Goal: Communication & Community: Answer question/provide support

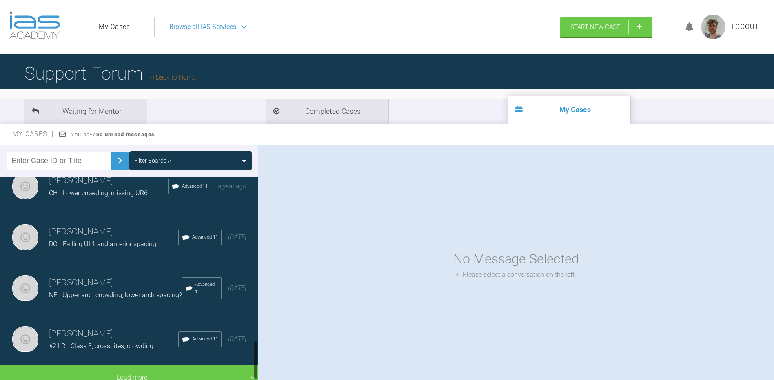
scroll to position [869, 0]
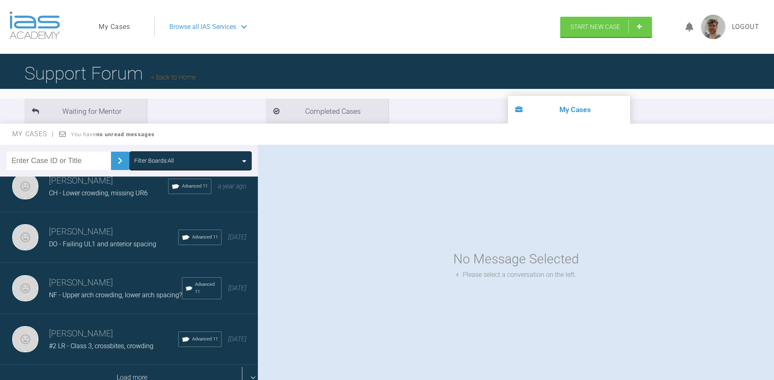
click at [139, 365] on div "Load more" at bounding box center [132, 377] width 264 height 25
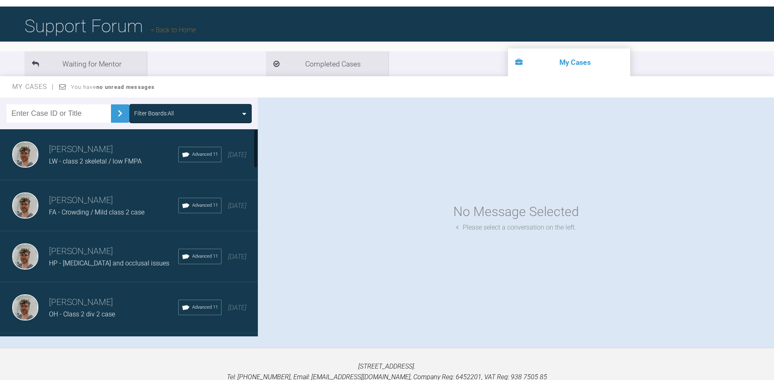
scroll to position [44, 0]
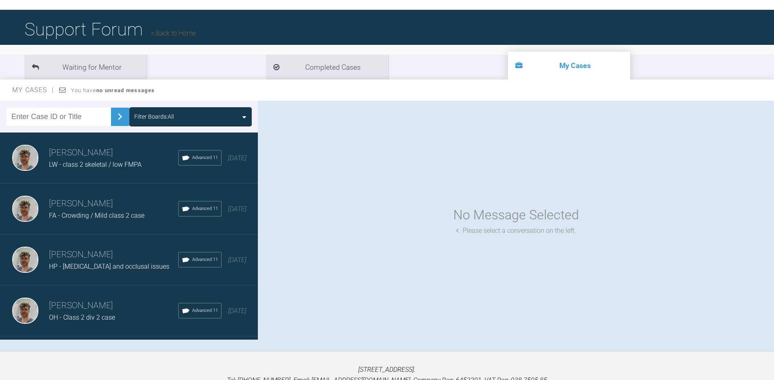
click at [97, 251] on h3 "[PERSON_NAME]" at bounding box center [113, 255] width 129 height 14
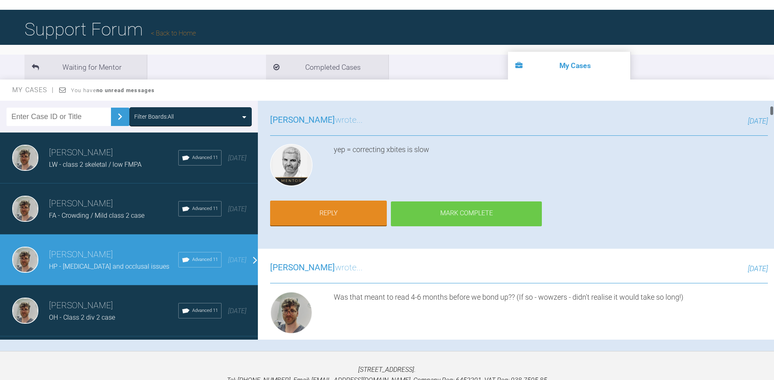
scroll to position [41, 0]
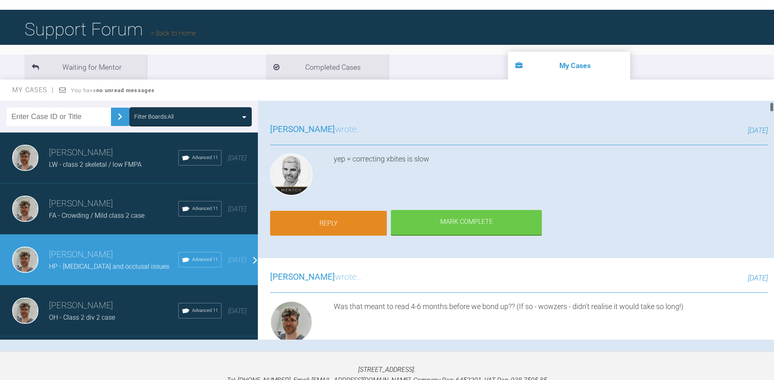
click at [347, 229] on link "Reply" at bounding box center [328, 223] width 117 height 25
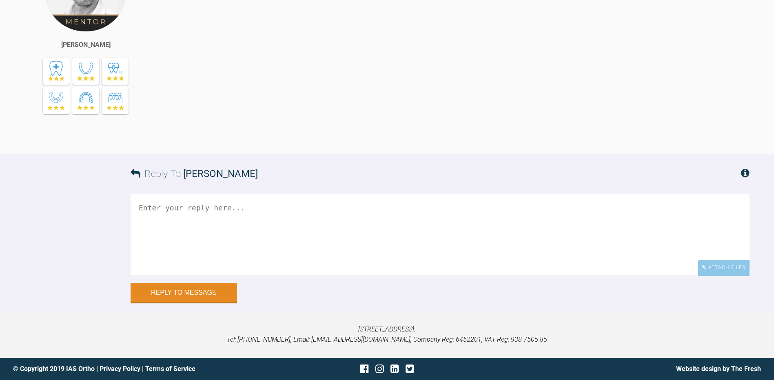
scroll to position [10813, 0]
click at [344, 240] on textarea at bounding box center [440, 235] width 619 height 82
type textarea "H"
click at [381, 207] on textarea "Pt is asking if potentially we could remove the quad-helix and finish the case …" at bounding box center [440, 235] width 619 height 82
click at [525, 203] on textarea "Pt is asking if potentially we could remove the quad-helix and finish the case …" at bounding box center [440, 235] width 619 height 82
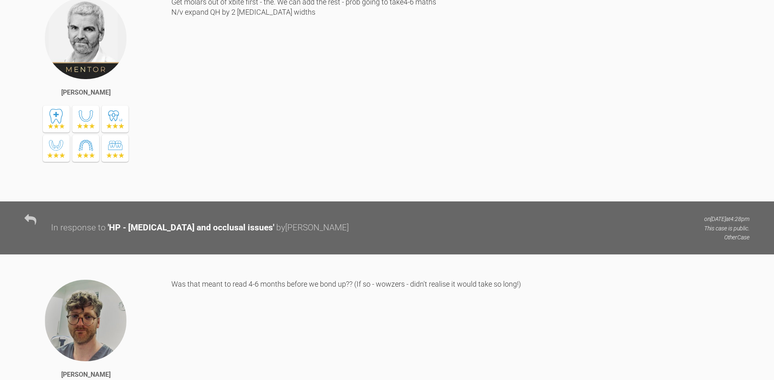
scroll to position [9548, 0]
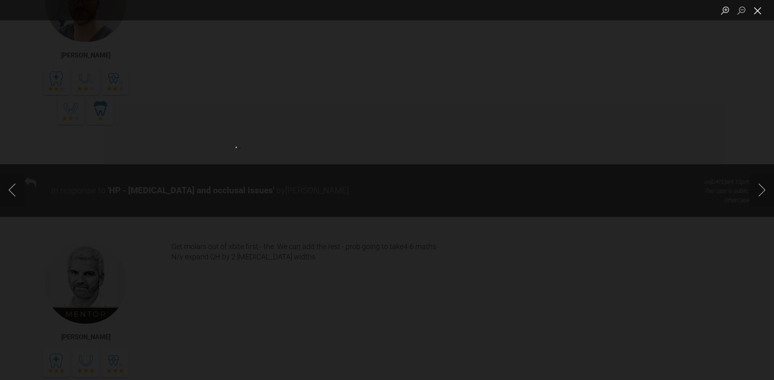
click at [762, 10] on button "Close lightbox" at bounding box center [758, 10] width 16 height 14
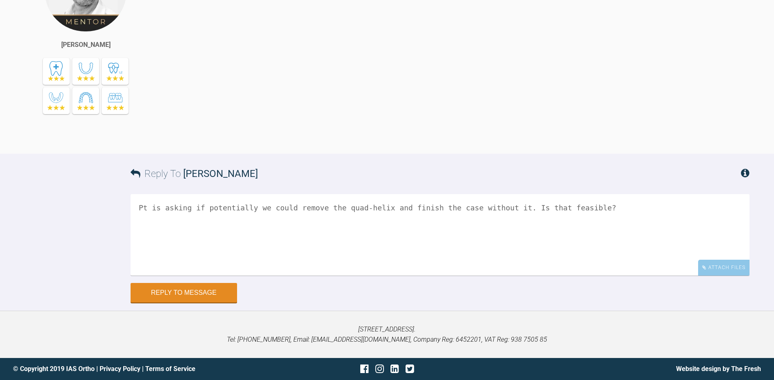
scroll to position [10813, 0]
drag, startPoint x: 249, startPoint y: 207, endPoint x: 164, endPoint y: 207, distance: 84.5
click at [164, 207] on textarea "Pt is asking if potentially we could remove the quad-helix and finish the case …" at bounding box center [440, 235] width 619 height 82
type textarea "Pt is querying if we could remove the quad-helix and finish the case without it…"
click at [204, 299] on button "Reply to Message" at bounding box center [184, 294] width 107 height 20
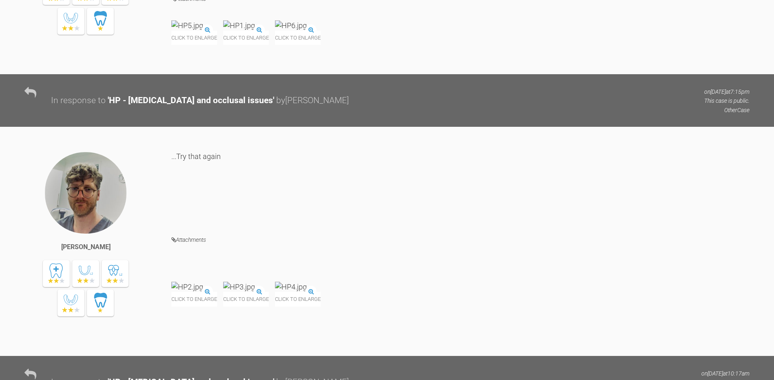
scroll to position [0, 0]
